Goal: Find specific page/section: Find specific page/section

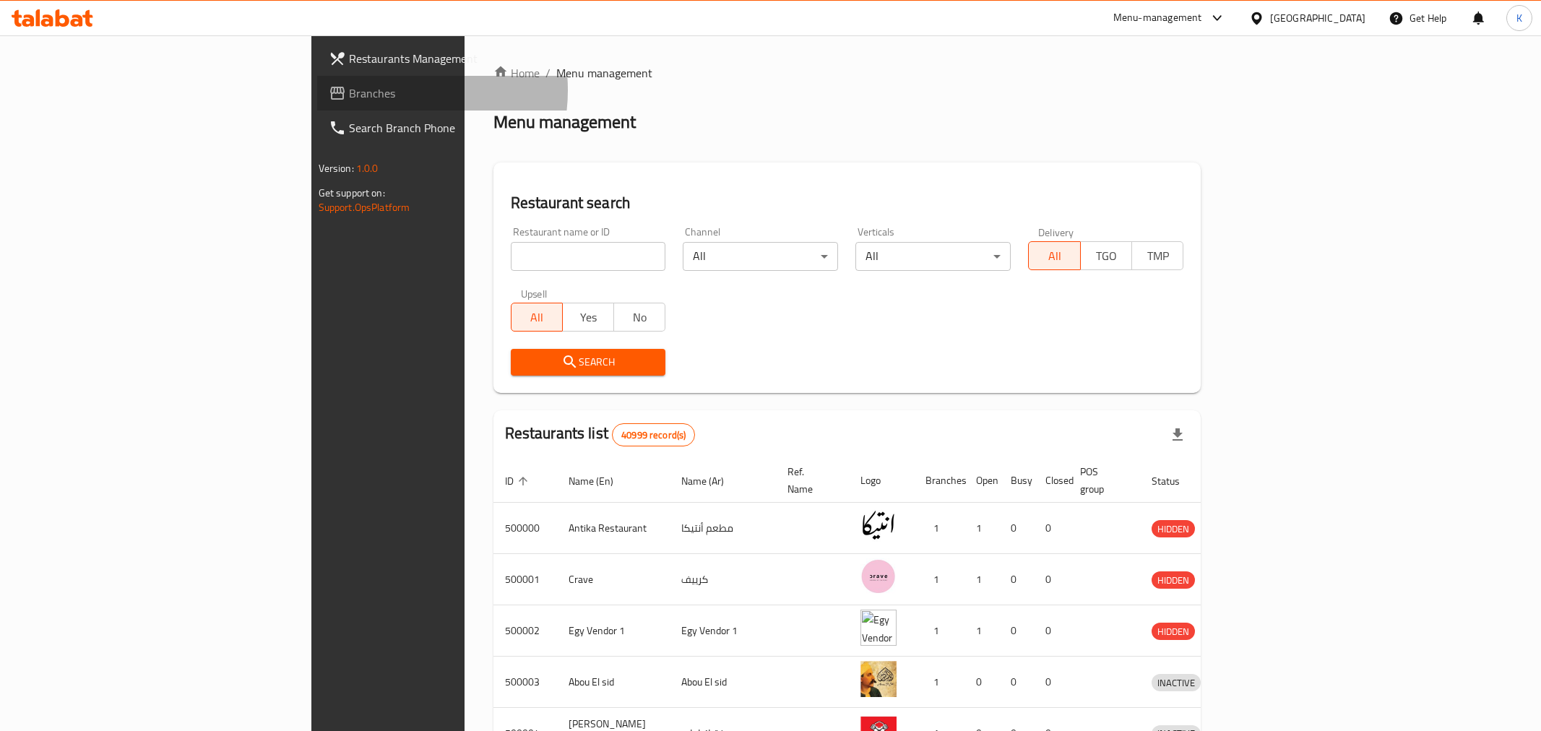
click at [349, 90] on span "Branches" at bounding box center [453, 93] width 208 height 17
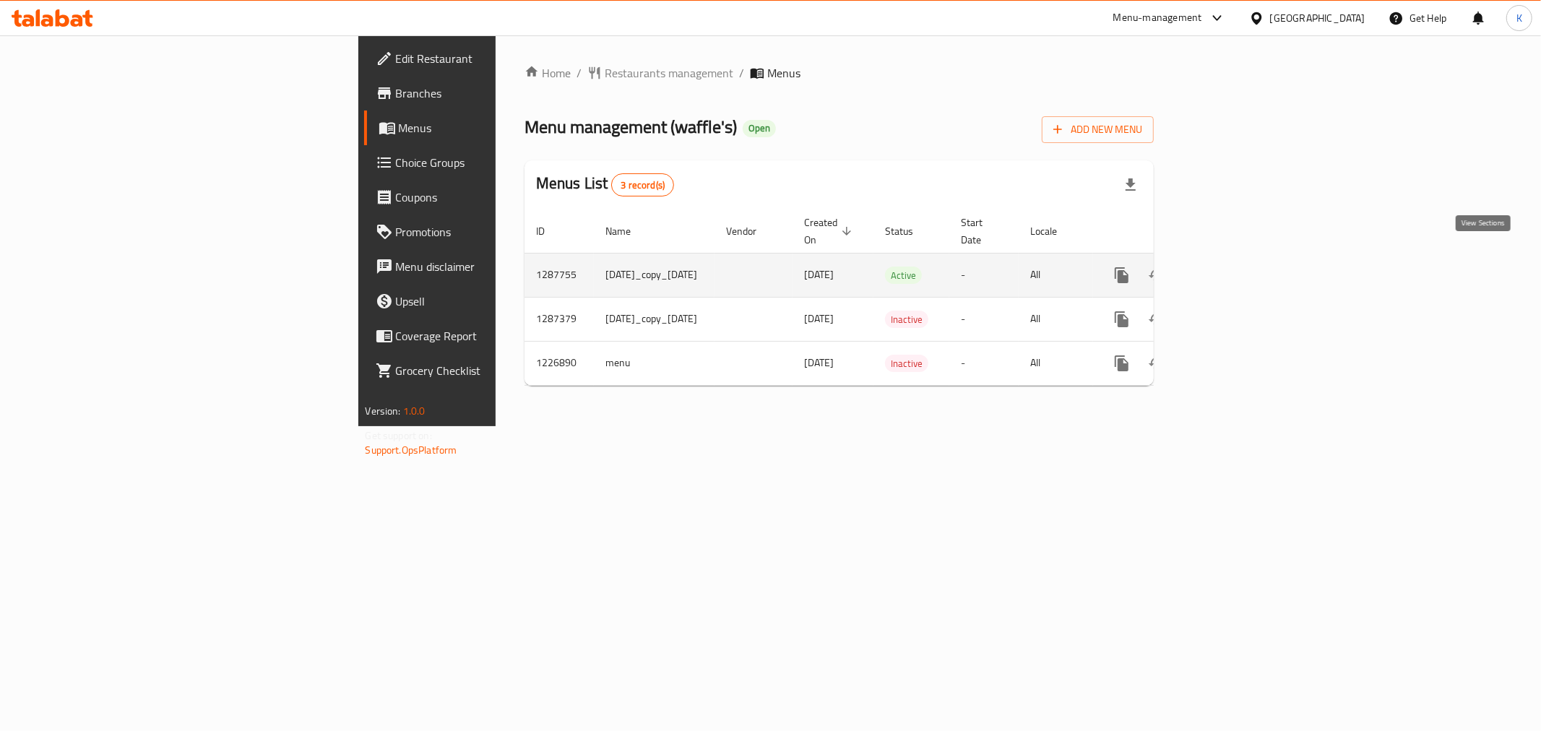
click at [1233, 269] on icon "enhanced table" at bounding box center [1226, 275] width 13 height 13
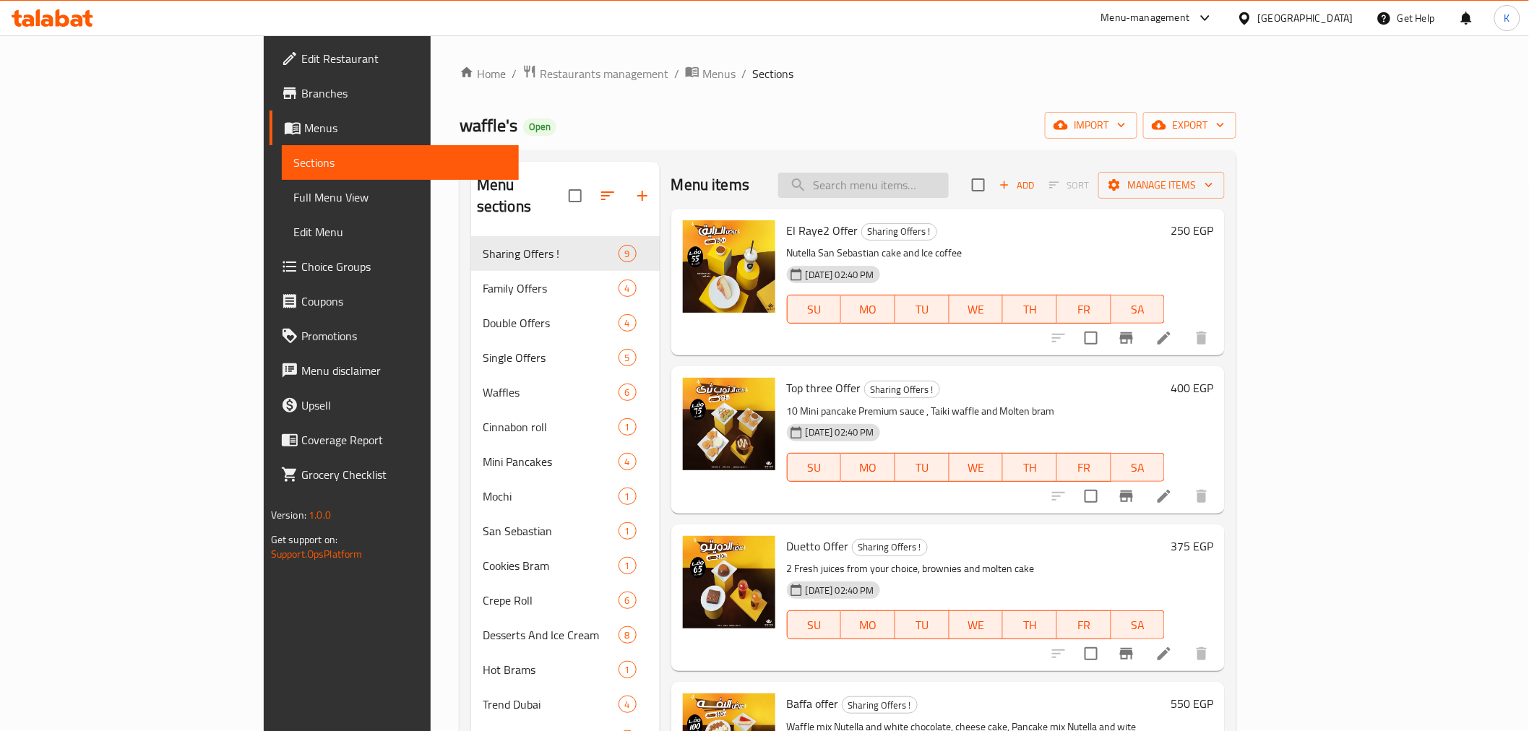
click at [949, 181] on input "search" at bounding box center [863, 185] width 171 height 25
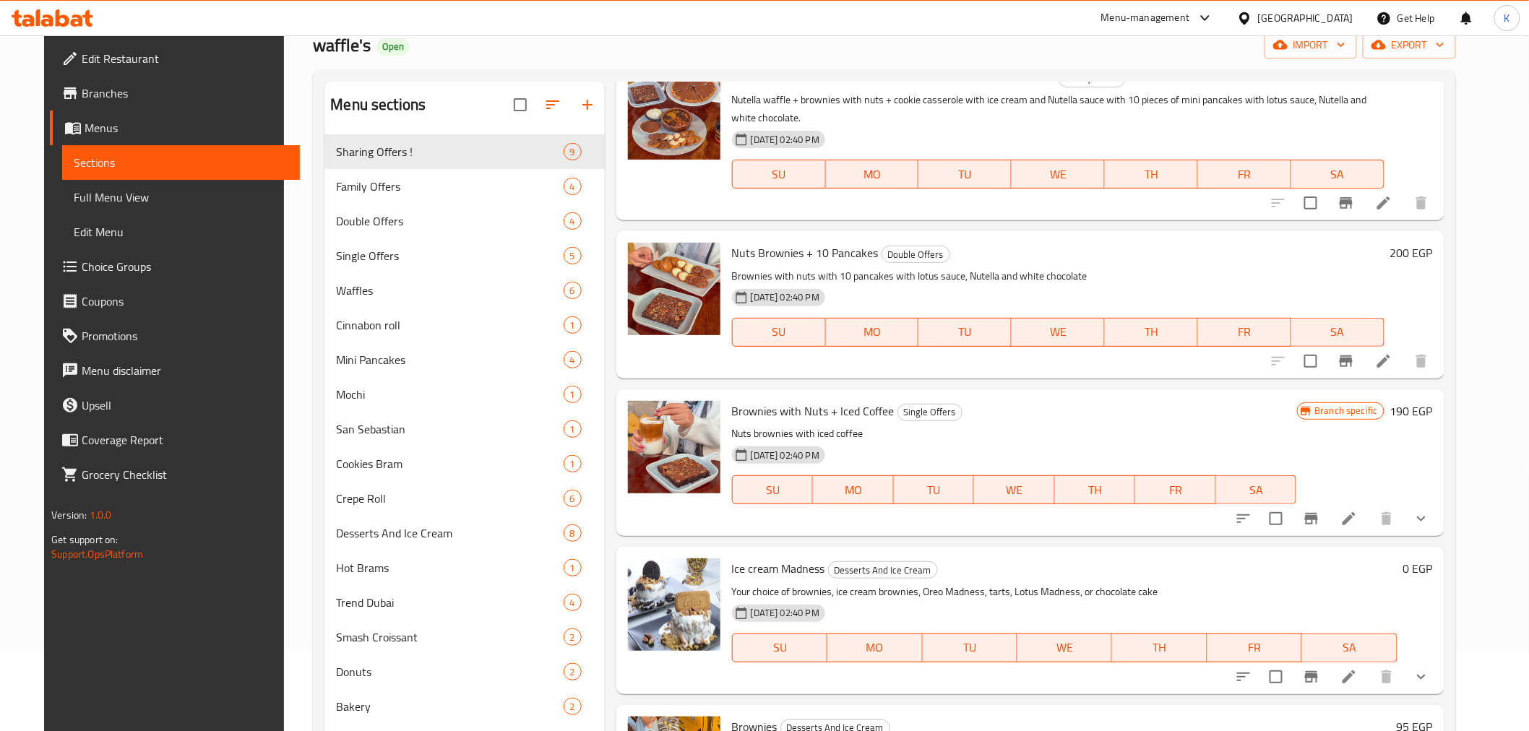
scroll to position [940, 0]
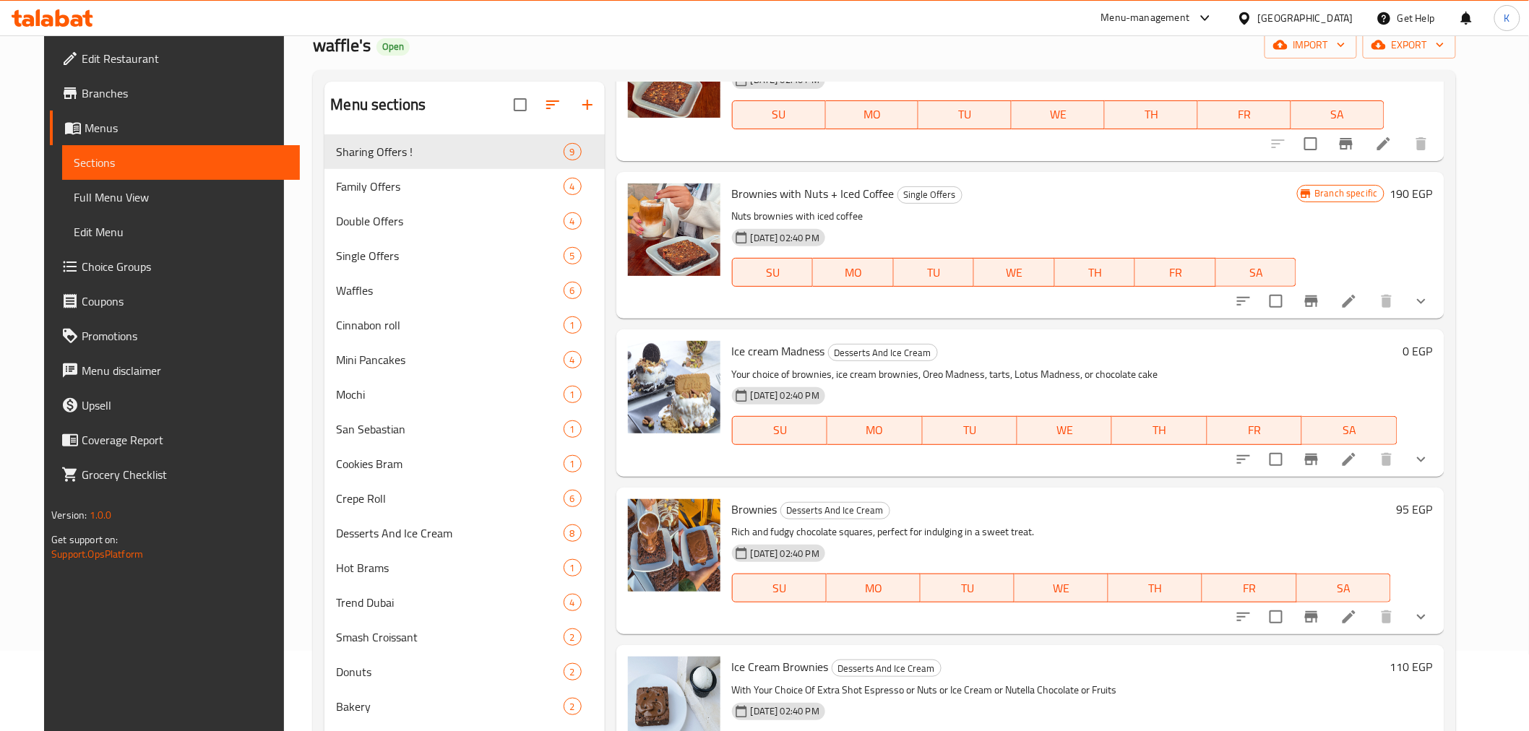
type input "brown"
